Goal: Register for event/course

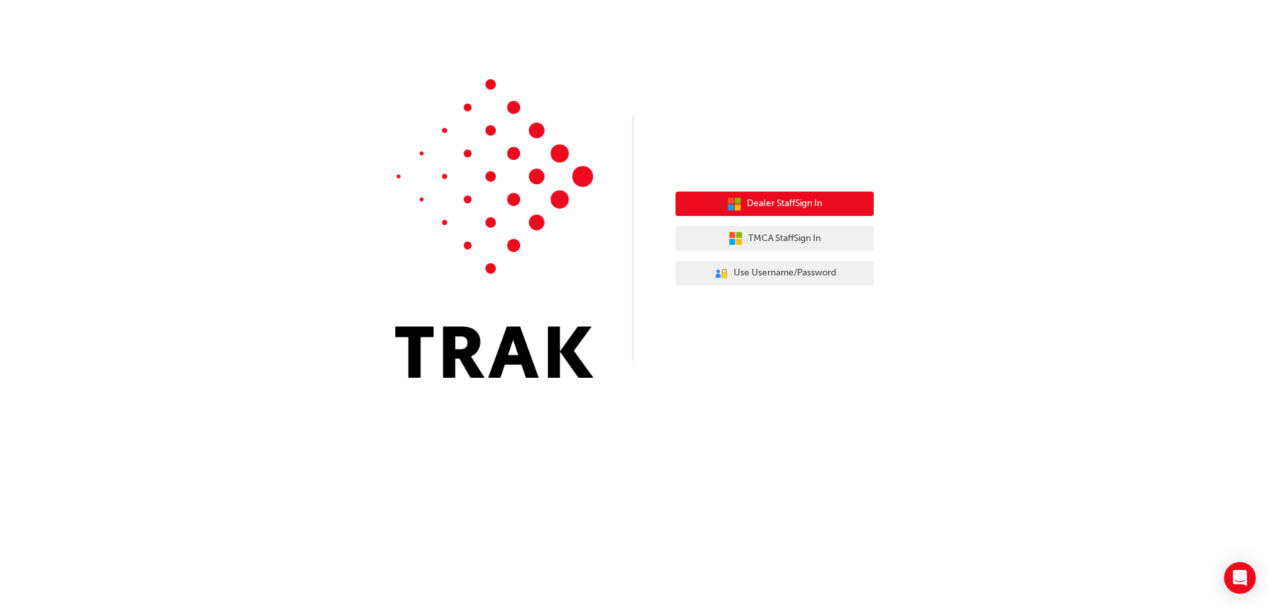
click at [754, 204] on span "Dealer Staff Sign In" at bounding box center [784, 203] width 75 height 15
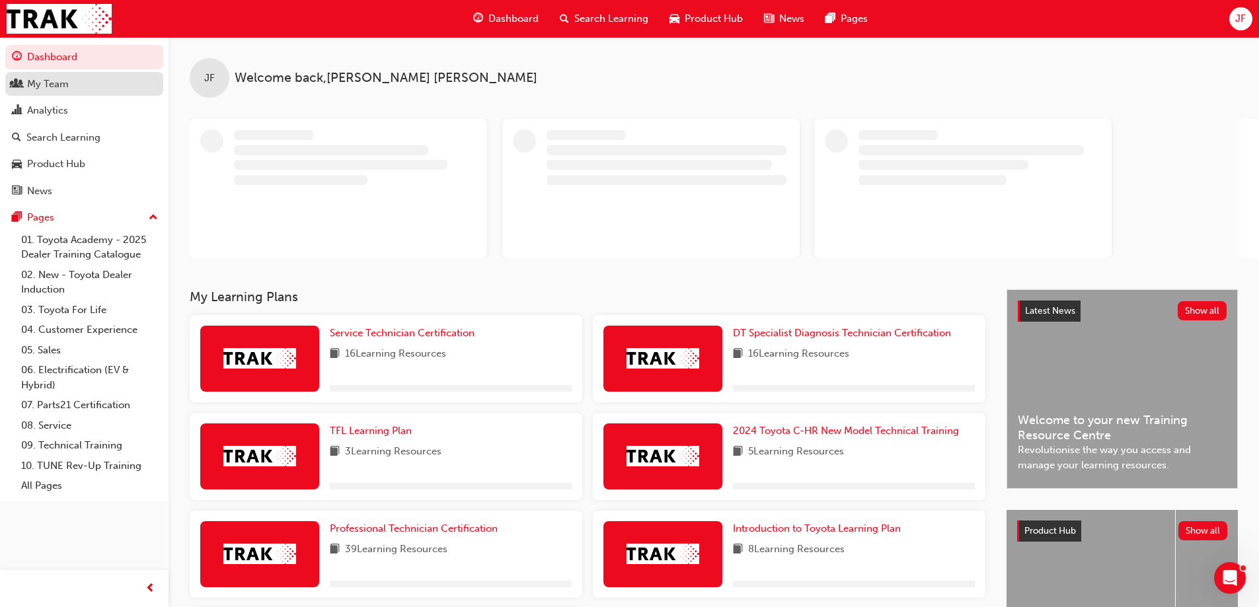
click at [77, 82] on div "My Team" at bounding box center [84, 84] width 145 height 17
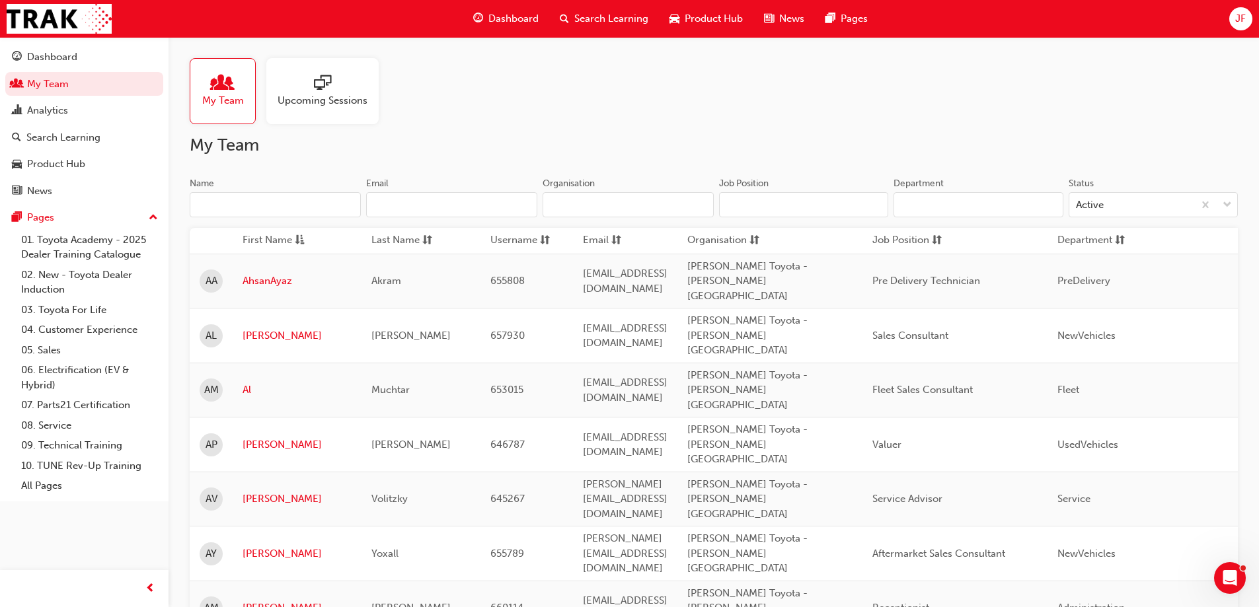
click at [343, 98] on span "Upcoming Sessions" at bounding box center [323, 100] width 90 height 15
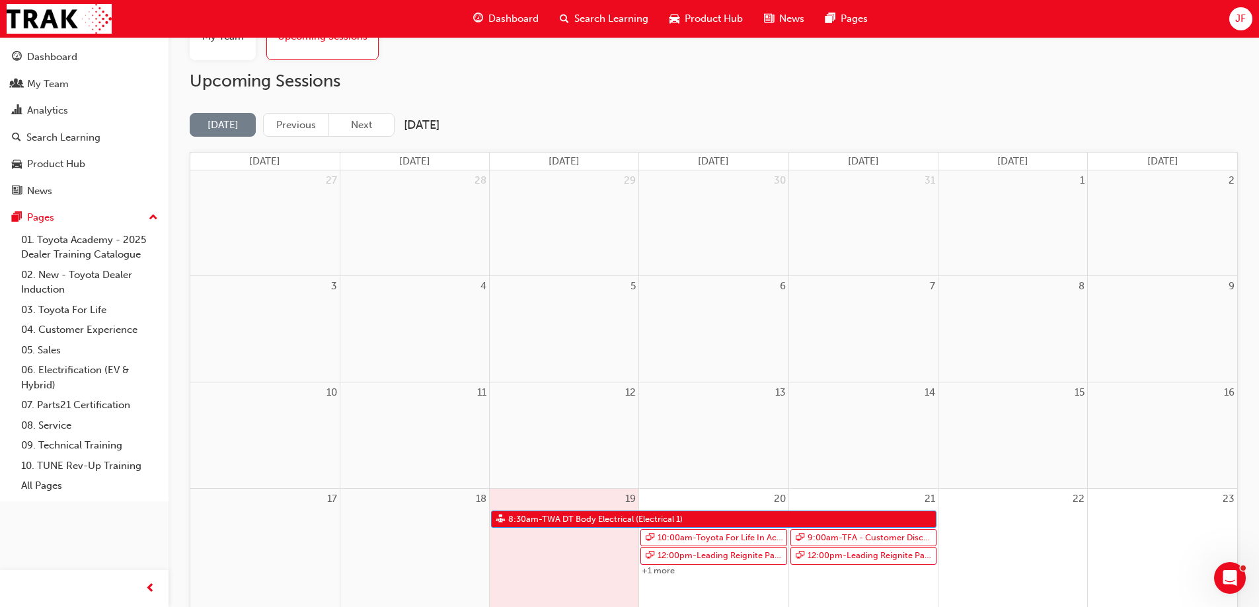
scroll to position [132, 0]
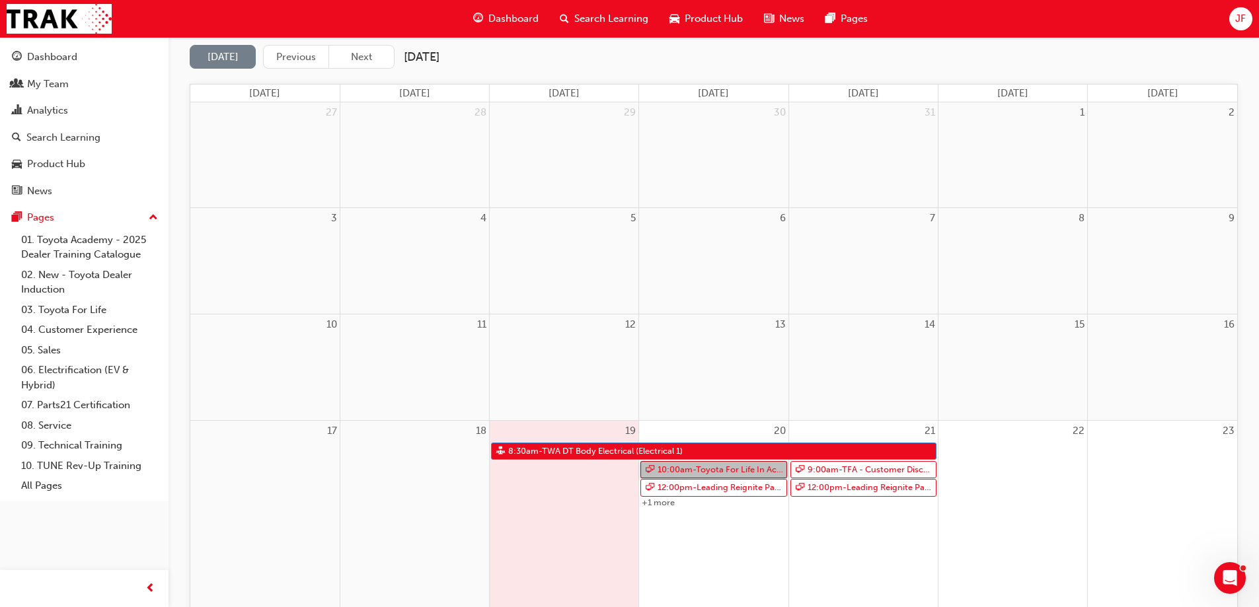
click at [674, 471] on link "10:00am - Toyota For Life In Action - Virtual Classroom" at bounding box center [713, 470] width 146 height 18
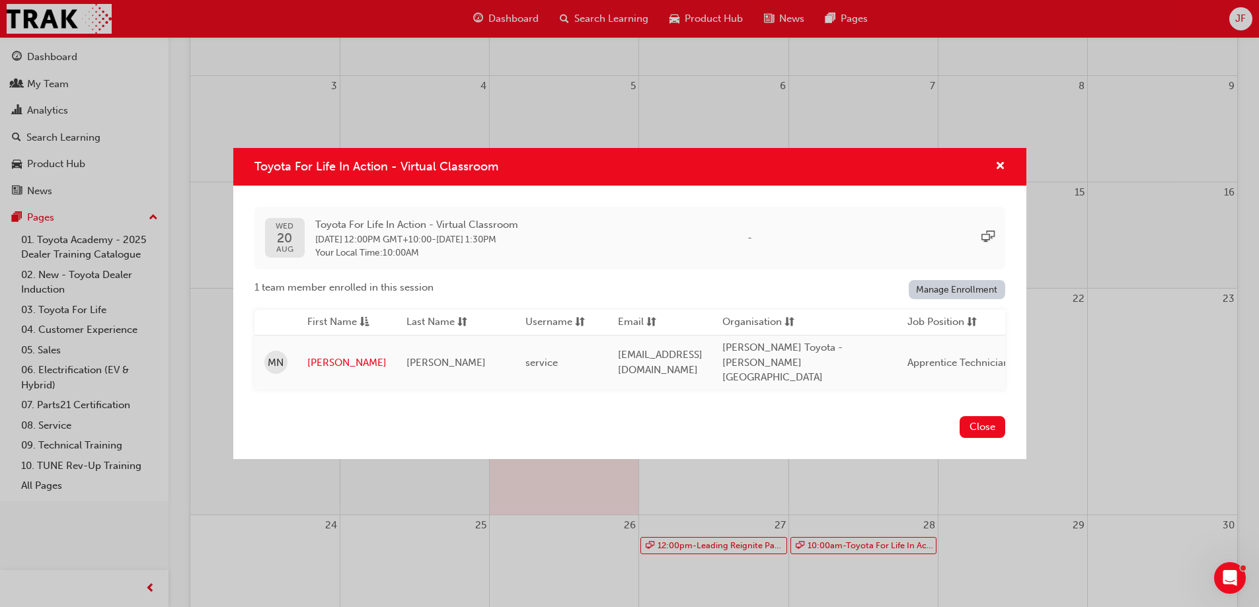
scroll to position [198, 0]
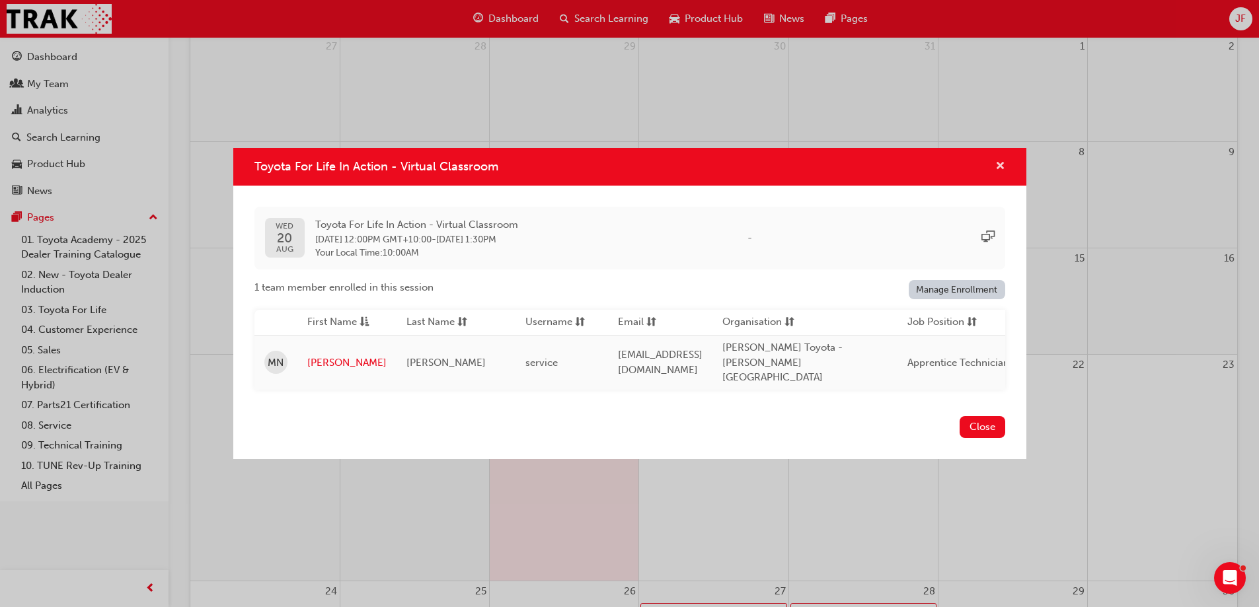
click at [999, 168] on span "cross-icon" at bounding box center [1000, 167] width 10 height 12
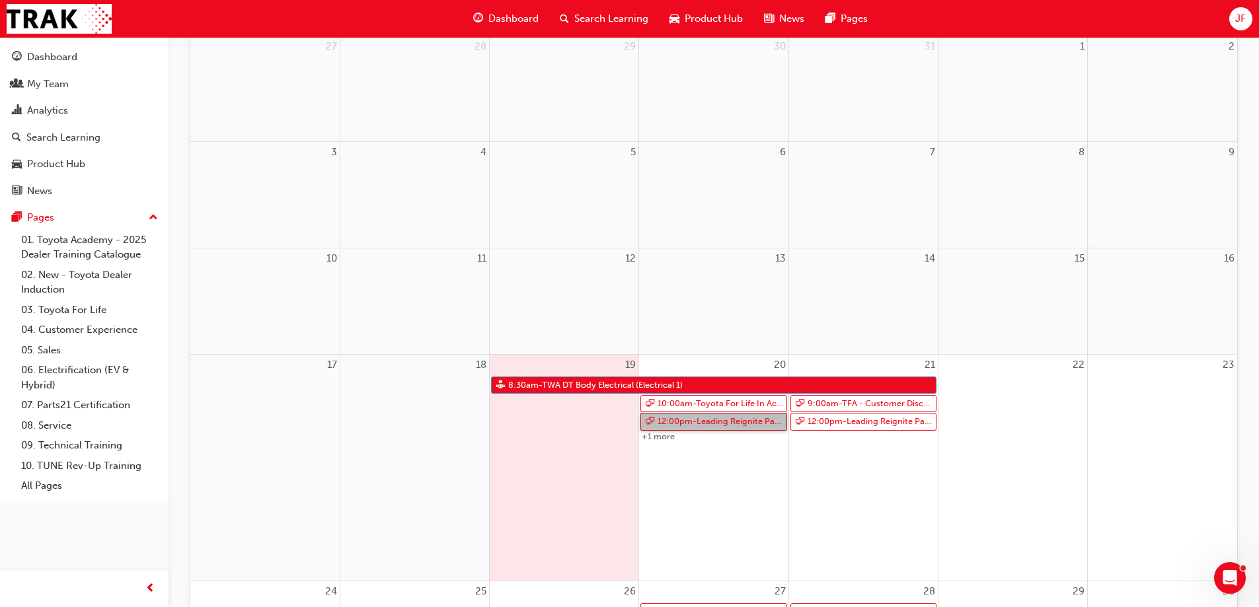
click at [757, 420] on link "12:00pm - Leading Reignite Part 2 - Virtual Classroom" at bounding box center [713, 422] width 146 height 18
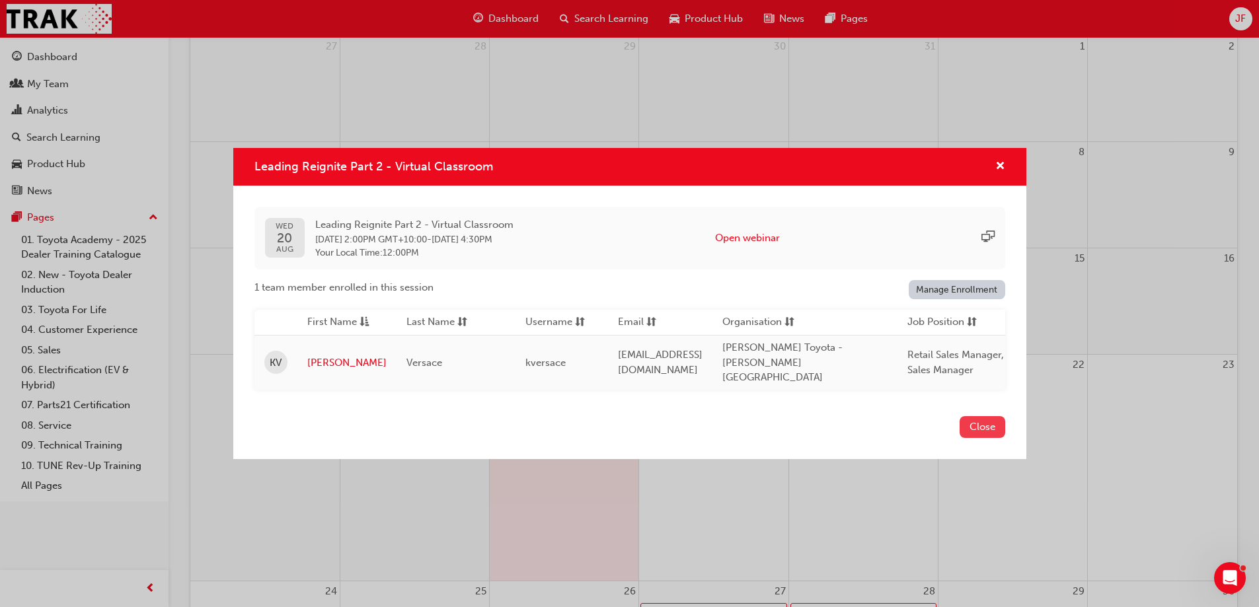
click at [985, 424] on button "Close" at bounding box center [983, 427] width 46 height 22
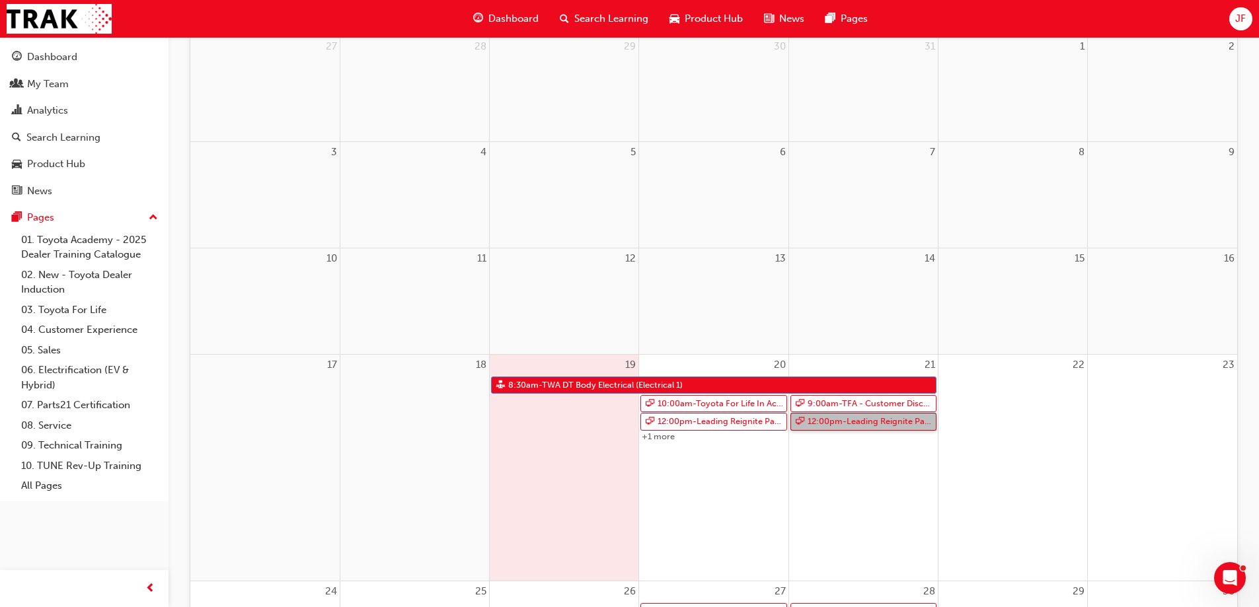
click at [876, 422] on link "12:00pm - Leading Reignite Part 2 - Virtual Classroom" at bounding box center [864, 422] width 146 height 18
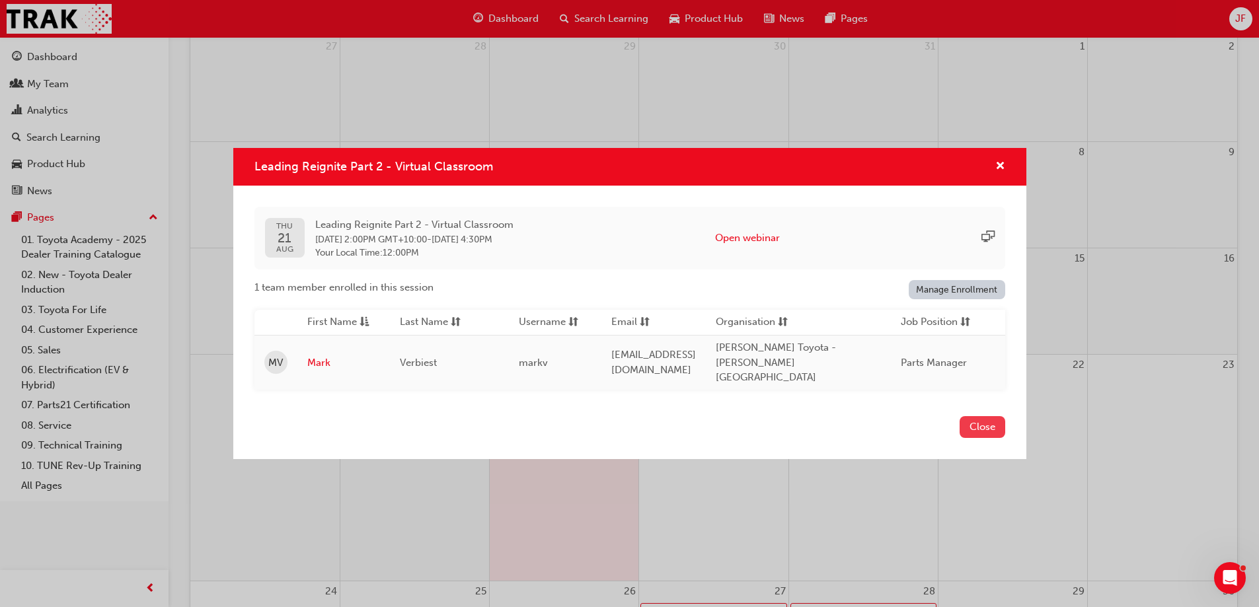
click at [980, 420] on button "Close" at bounding box center [983, 427] width 46 height 22
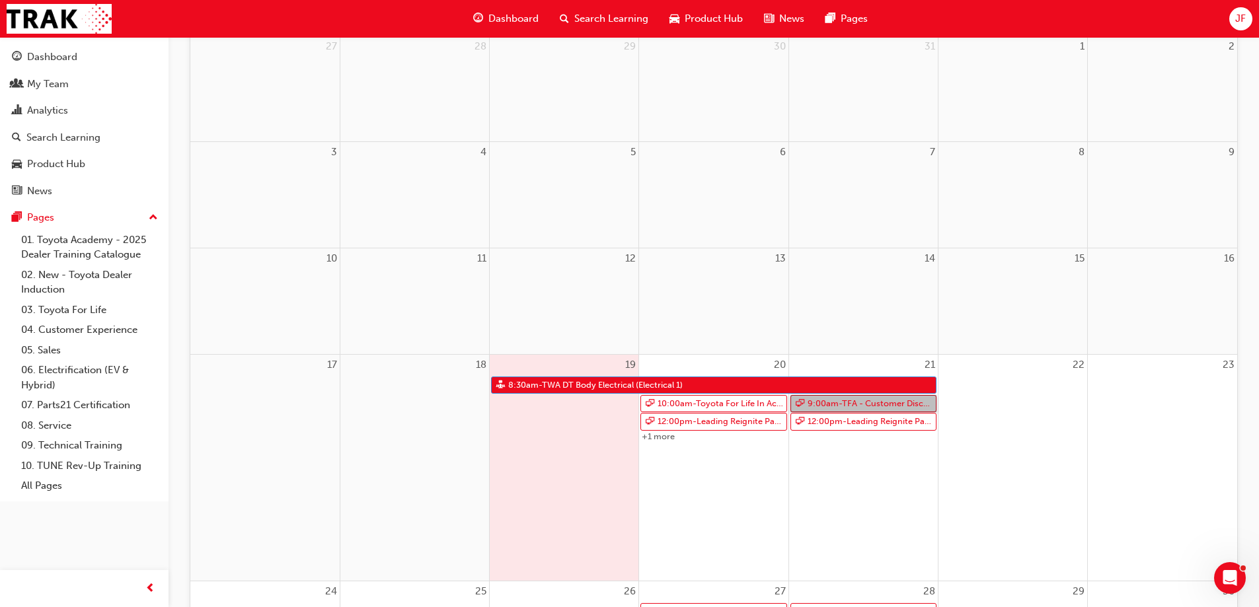
click at [886, 404] on link "9:00am - TFA - Customer Discovery: Virtual Skill Building Course - WA ONLY" at bounding box center [864, 404] width 146 height 18
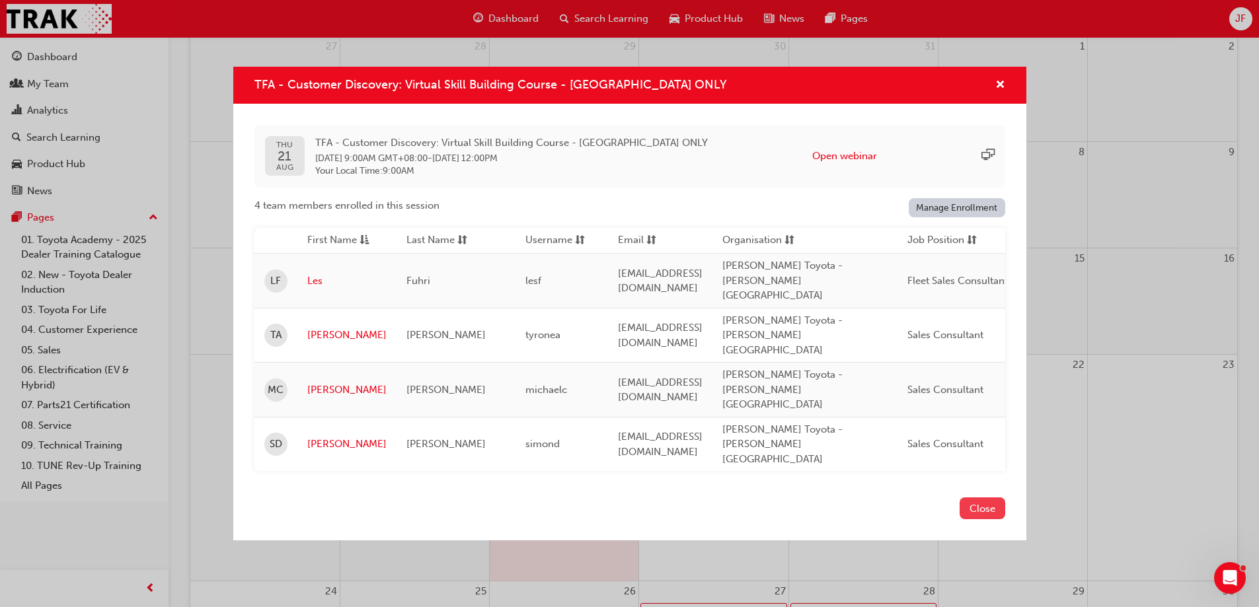
click at [993, 498] on button "Close" at bounding box center [983, 509] width 46 height 22
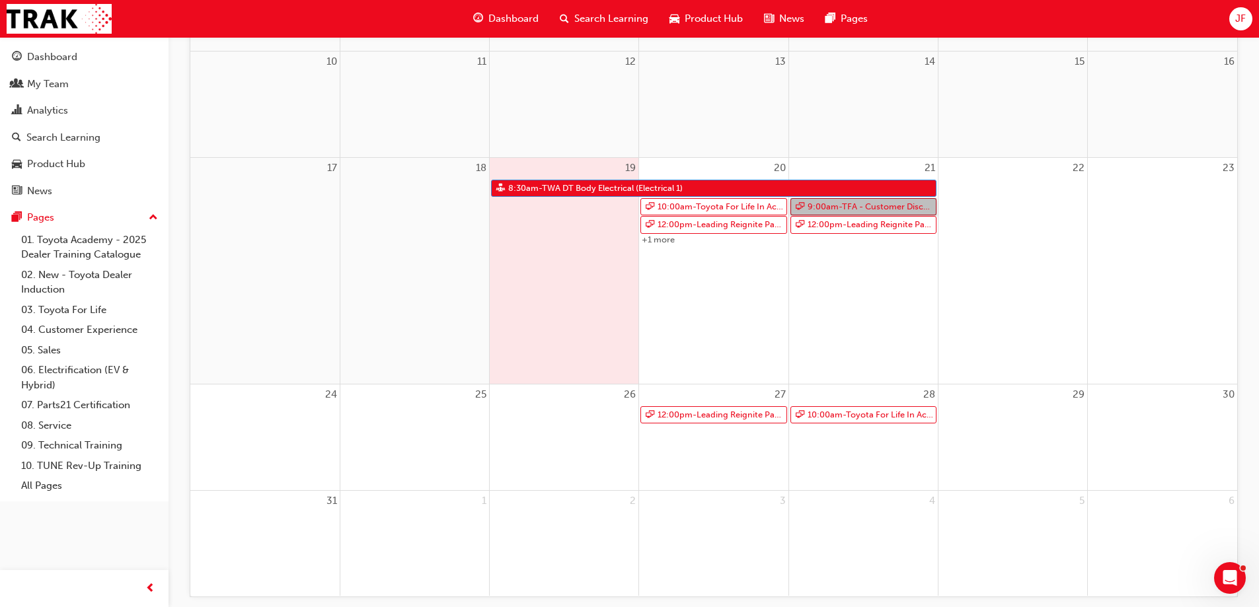
scroll to position [450, 0]
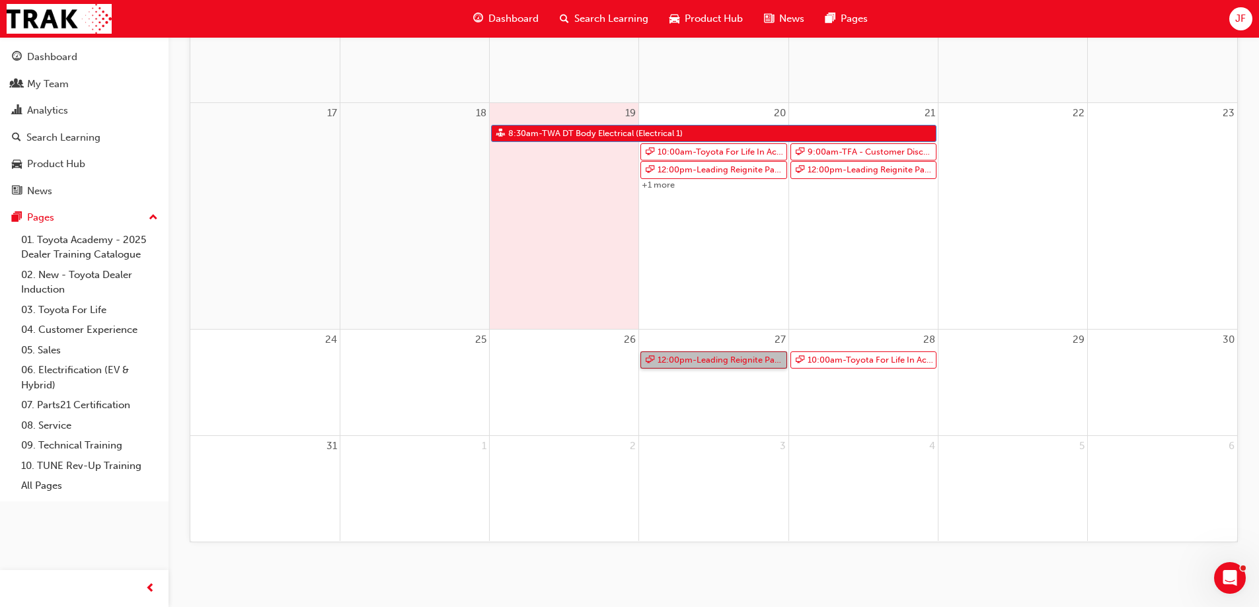
click at [697, 365] on link "12:00pm - Leading Reignite Part 2 - Virtual Classroom" at bounding box center [713, 361] width 146 height 18
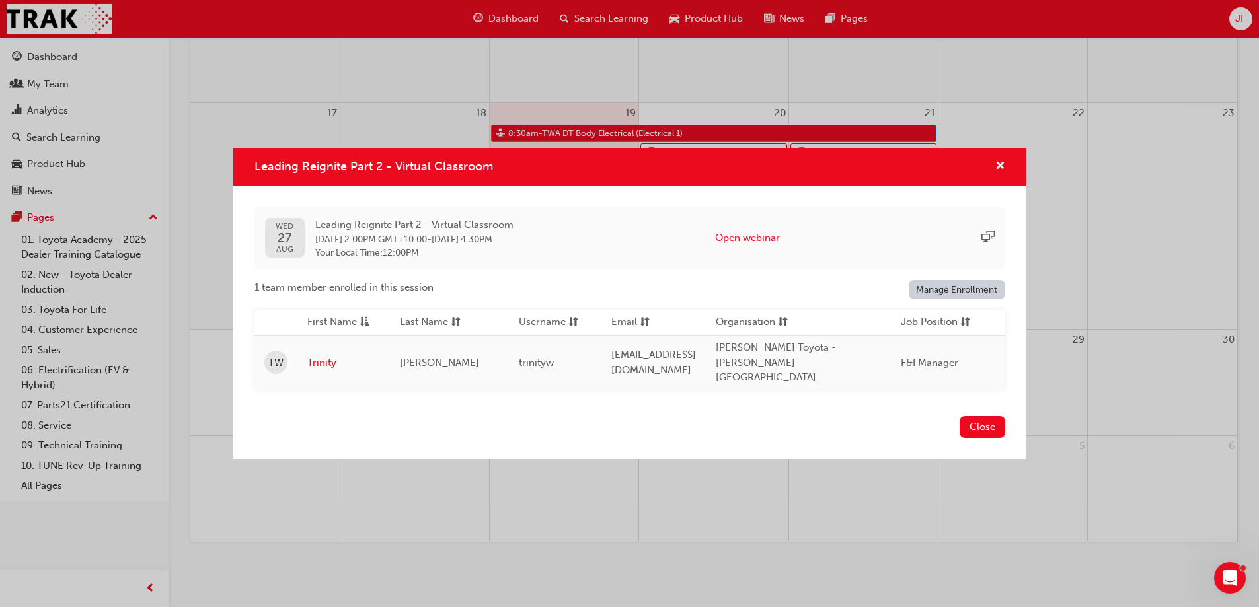
click at [990, 171] on div "Leading Reignite Part 2 - Virtual Classroom" at bounding box center [995, 167] width 20 height 17
click at [973, 425] on button "Close" at bounding box center [983, 427] width 46 height 22
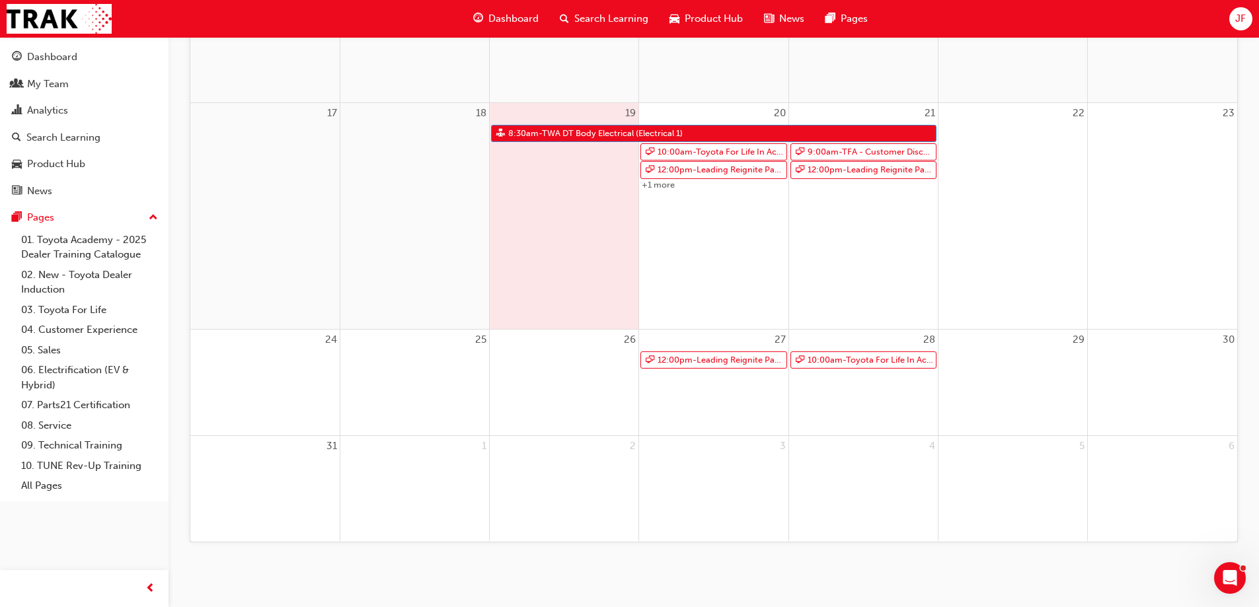
click at [863, 351] on div "10:00am - Toyota For Life In Action - Virtual Classroom" at bounding box center [863, 360] width 149 height 19
click at [862, 357] on link "10:00am - Toyota For Life In Action - Virtual Classroom" at bounding box center [864, 361] width 146 height 18
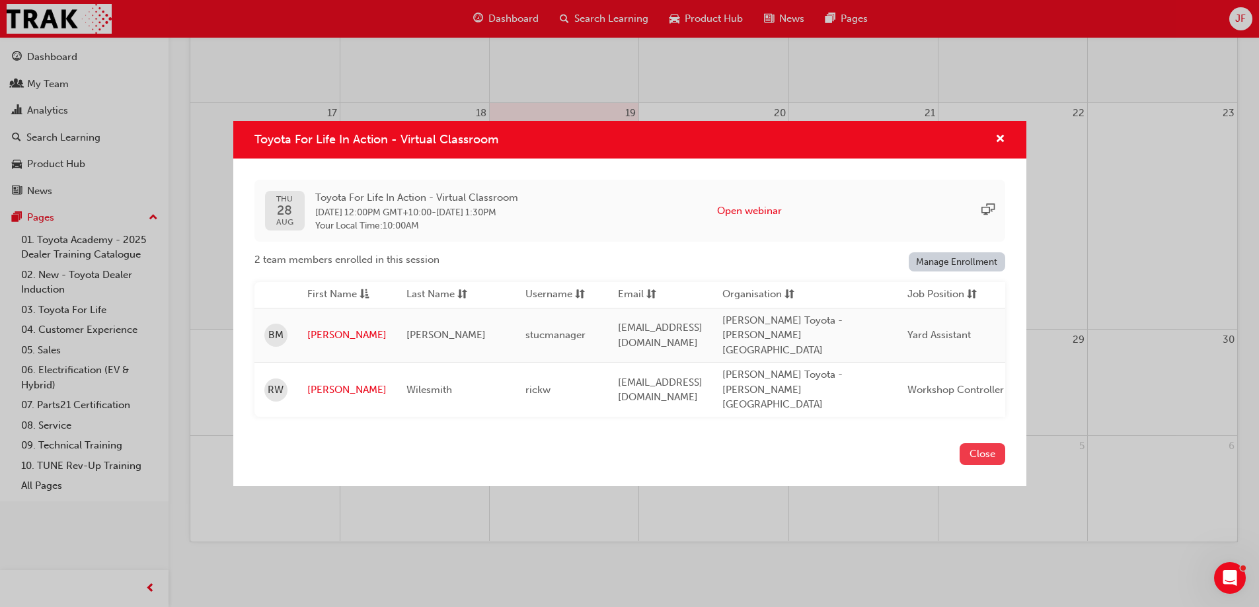
click at [968, 444] on button "Close" at bounding box center [983, 455] width 46 height 22
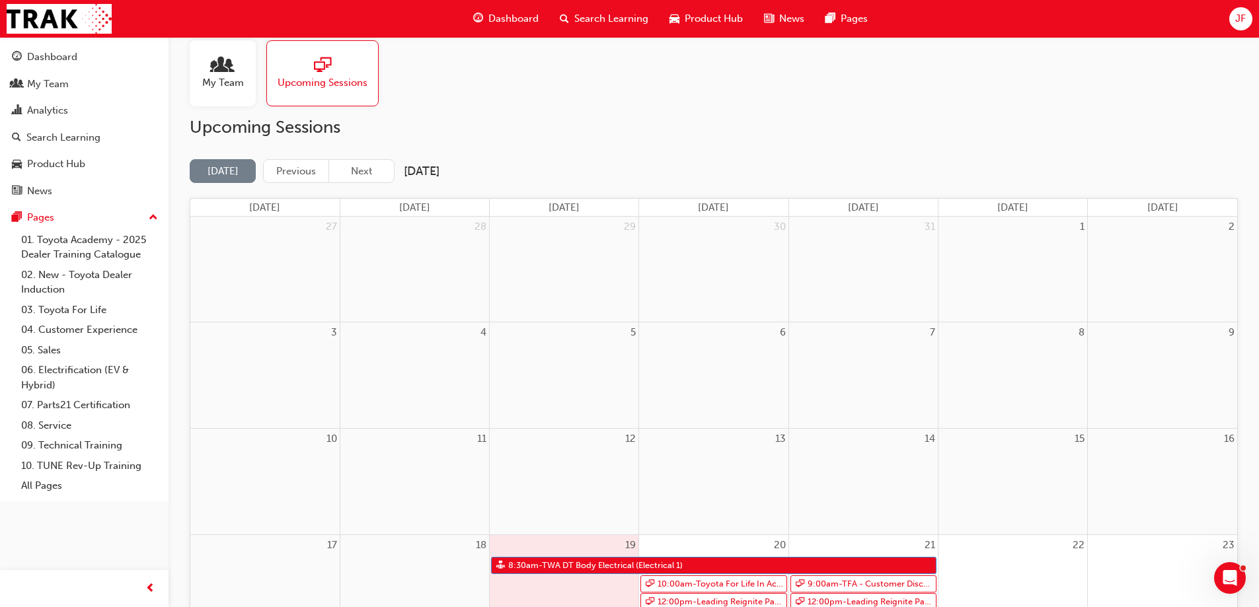
scroll to position [0, 0]
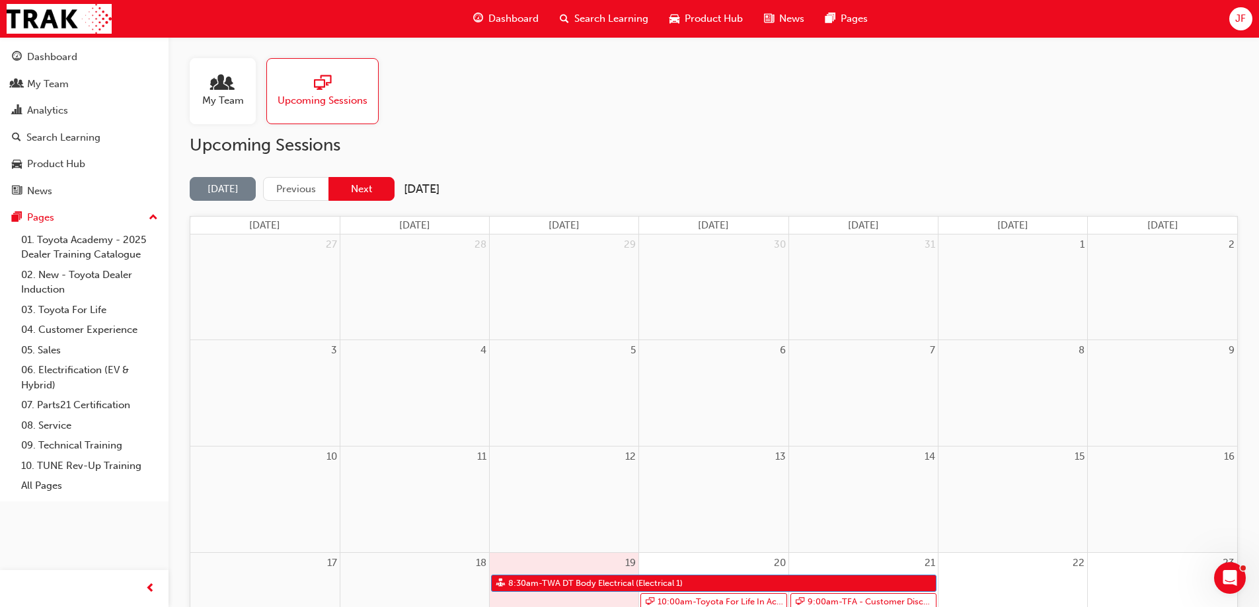
click at [370, 189] on button "Next" at bounding box center [362, 189] width 66 height 24
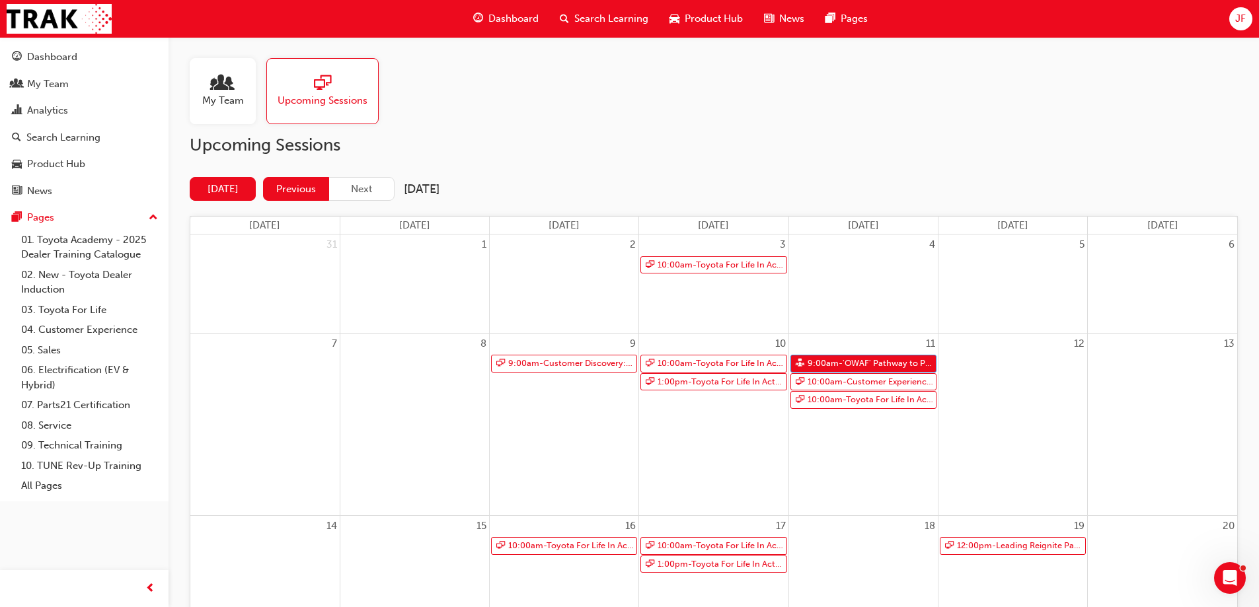
click at [299, 194] on button "Previous" at bounding box center [296, 189] width 66 height 24
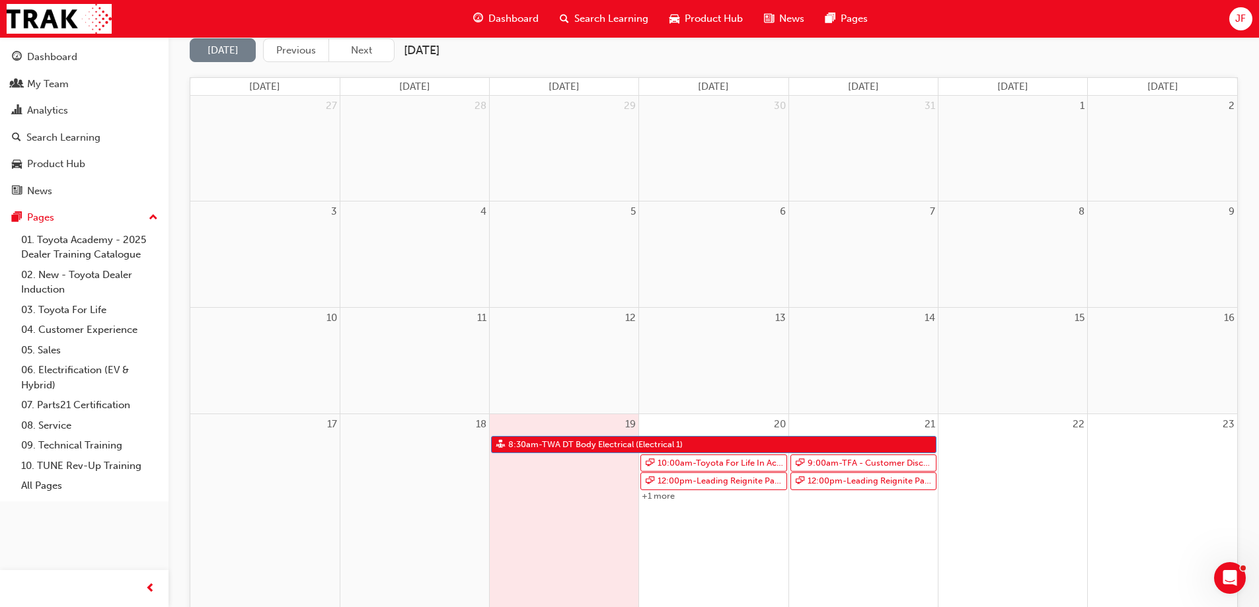
scroll to position [198, 0]
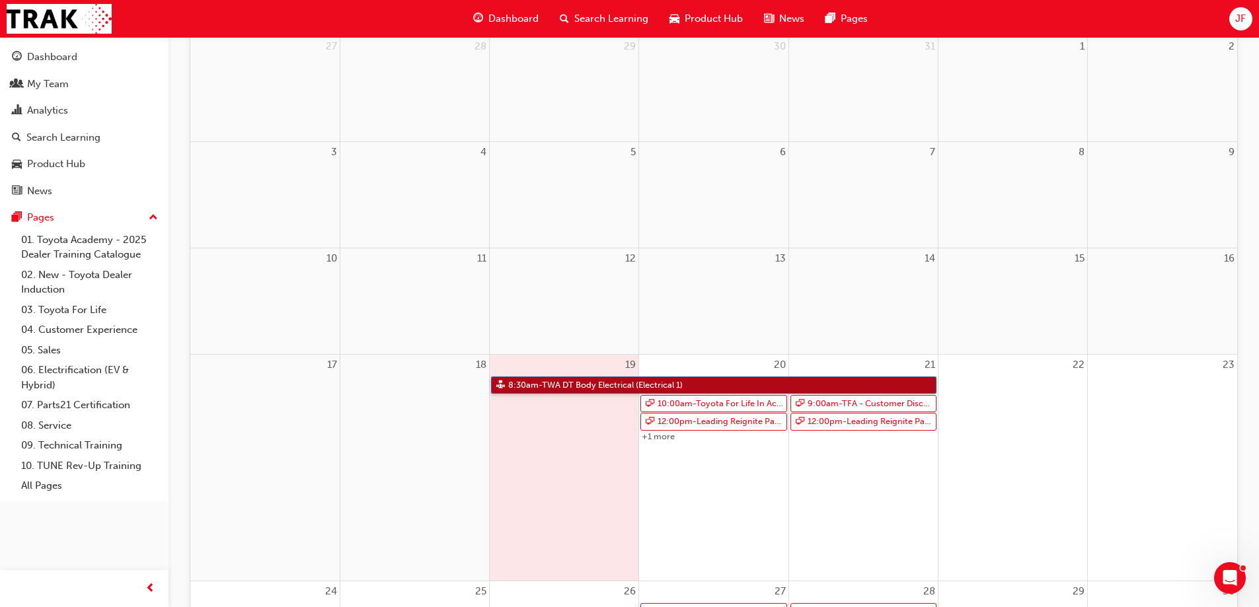
click at [578, 379] on link "8:30am - TWA DT Body Electrical (Electrical 1)" at bounding box center [713, 386] width 445 height 18
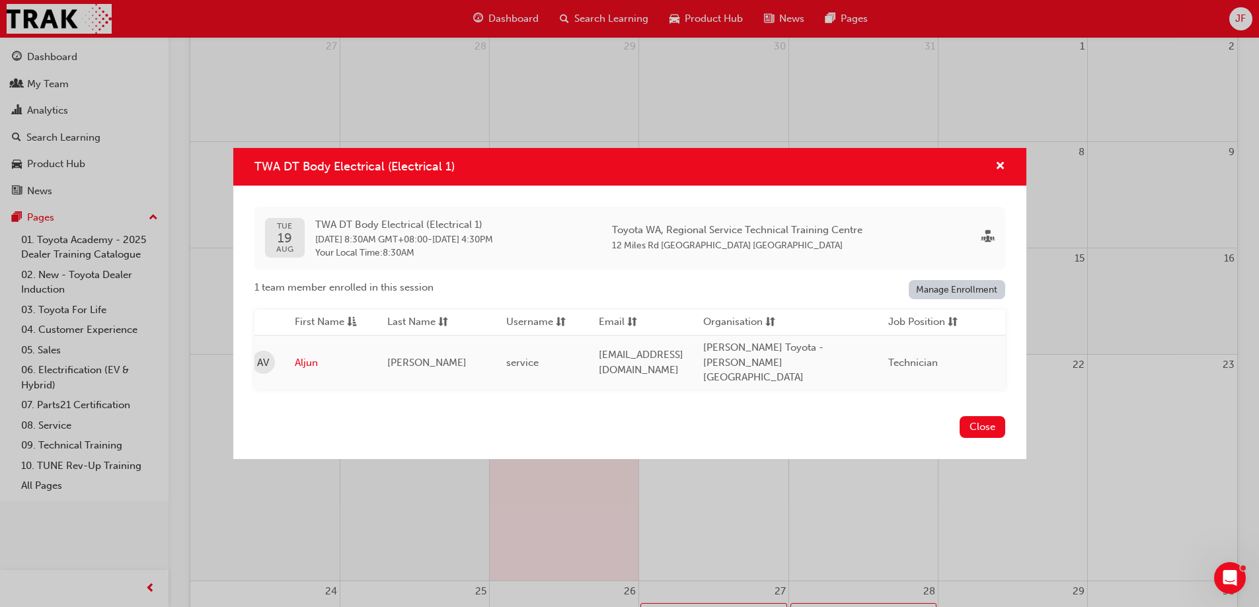
scroll to position [0, 0]
click at [1002, 173] on span "cross-icon" at bounding box center [1000, 167] width 10 height 12
